Goal: Navigation & Orientation: Find specific page/section

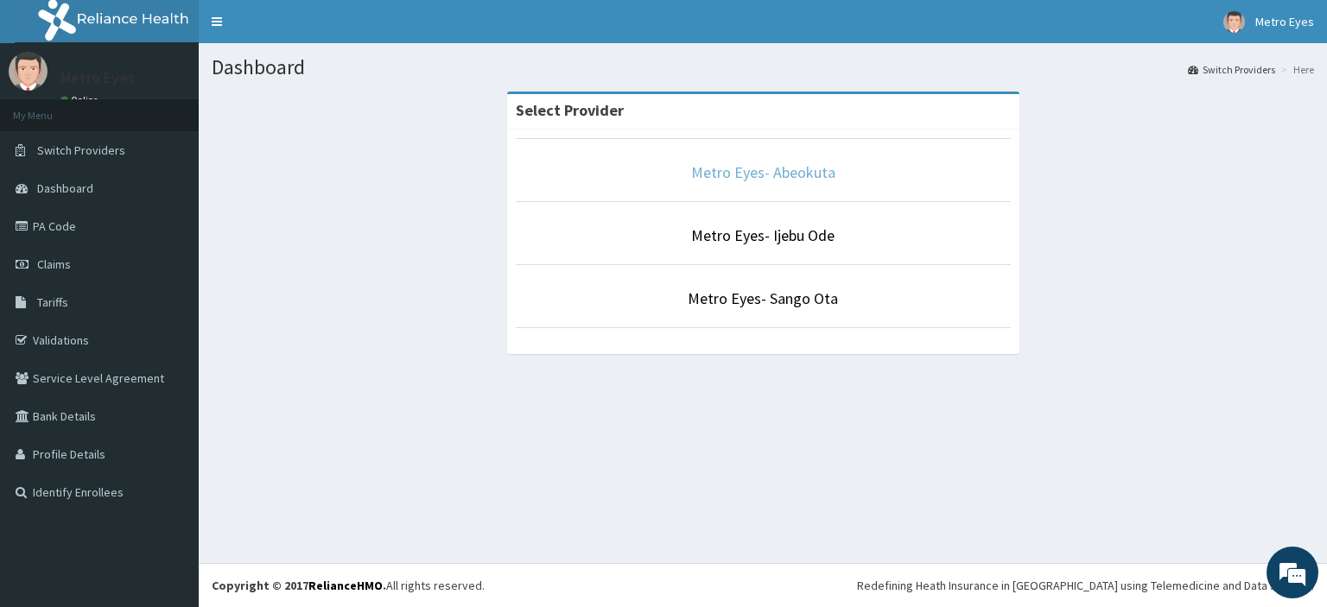
click at [761, 168] on link "Metro Eyes- Abeokuta" at bounding box center [763, 172] width 144 height 20
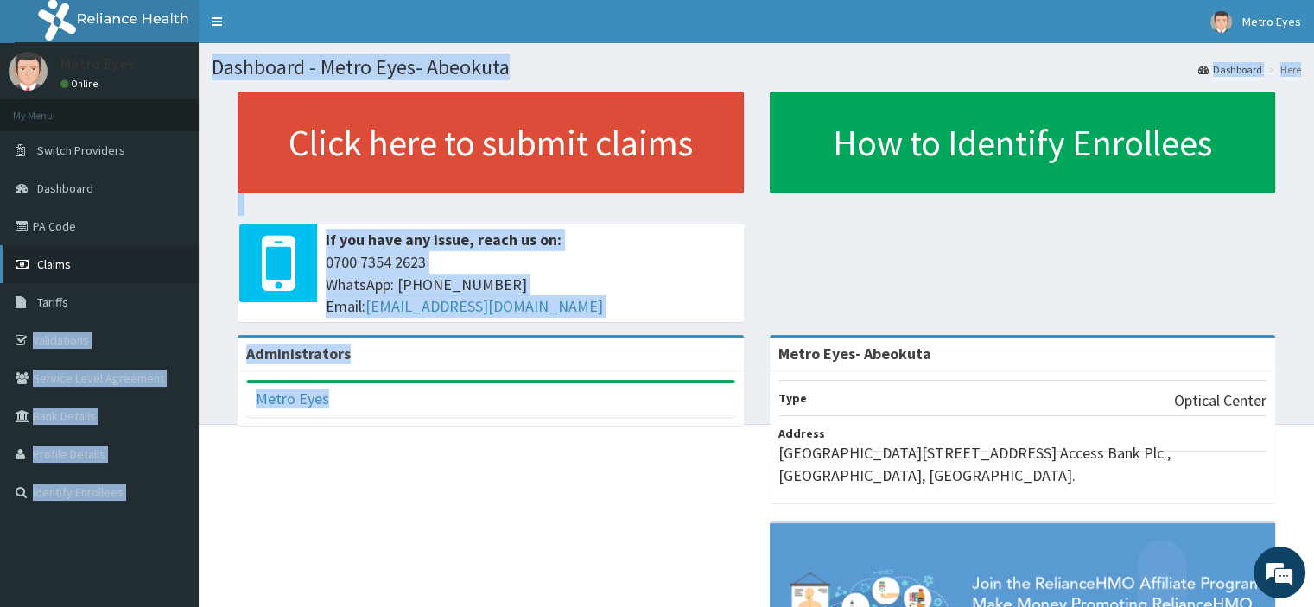
drag, startPoint x: 456, startPoint y: 441, endPoint x: 75, endPoint y: 245, distance: 428.1
click at [75, 245] on div "R EL Toggle navigation Metro Eyes Metro Eyes - [EMAIL_ADDRESS][DOMAIN_NAME] Mem…" at bounding box center [657, 418] width 1314 height 836
click at [371, 468] on div "Administrators Metro Eyes Full Name Metro Eyes Email Address [EMAIL_ADDRESS][DO…" at bounding box center [756, 570] width 1089 height 471
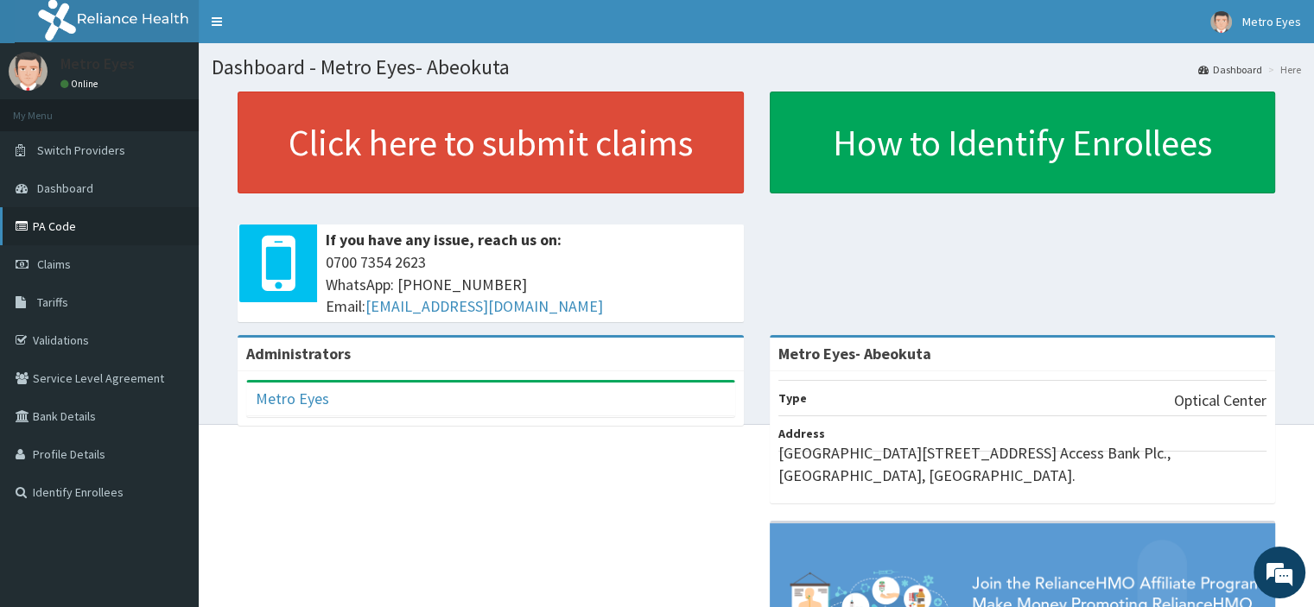
click at [58, 223] on link "PA Code" at bounding box center [99, 226] width 199 height 38
